Goal: Find specific page/section: Find specific page/section

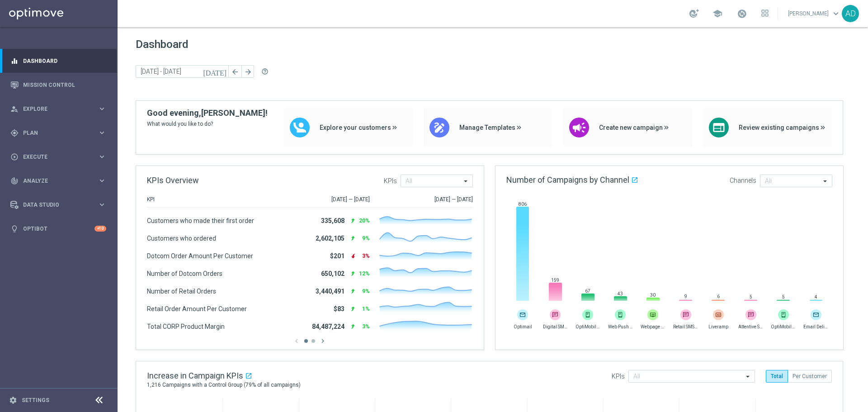
click at [803, 12] on link "[PERSON_NAME] keyboard_arrow_down" at bounding box center [814, 14] width 55 height 14
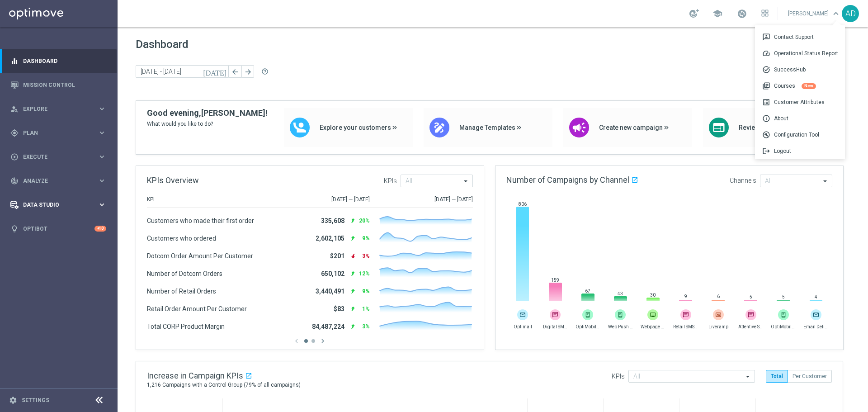
click at [42, 209] on div "Data Studio keyboard_arrow_right" at bounding box center [58, 205] width 117 height 24
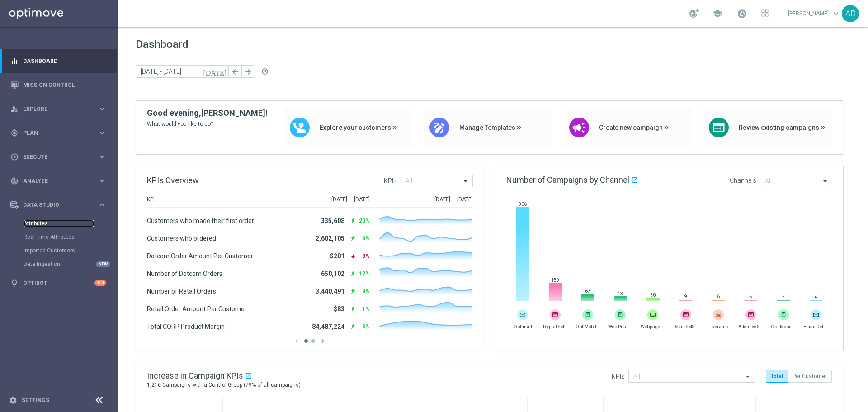
click at [37, 226] on link "Attributes" at bounding box center [59, 223] width 71 height 7
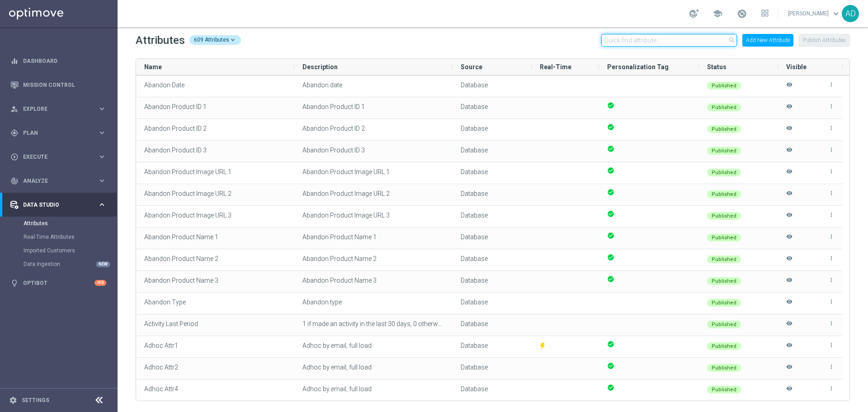
click at [660, 43] on input "text" at bounding box center [669, 40] width 136 height 13
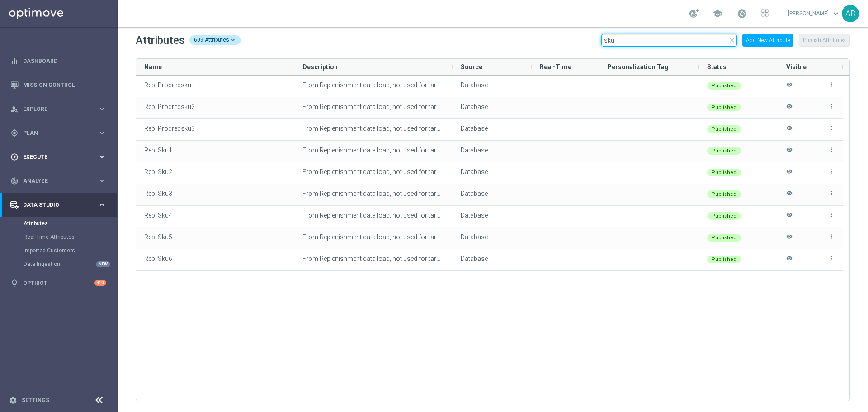
type input "sku"
